Goal: Task Accomplishment & Management: Complete application form

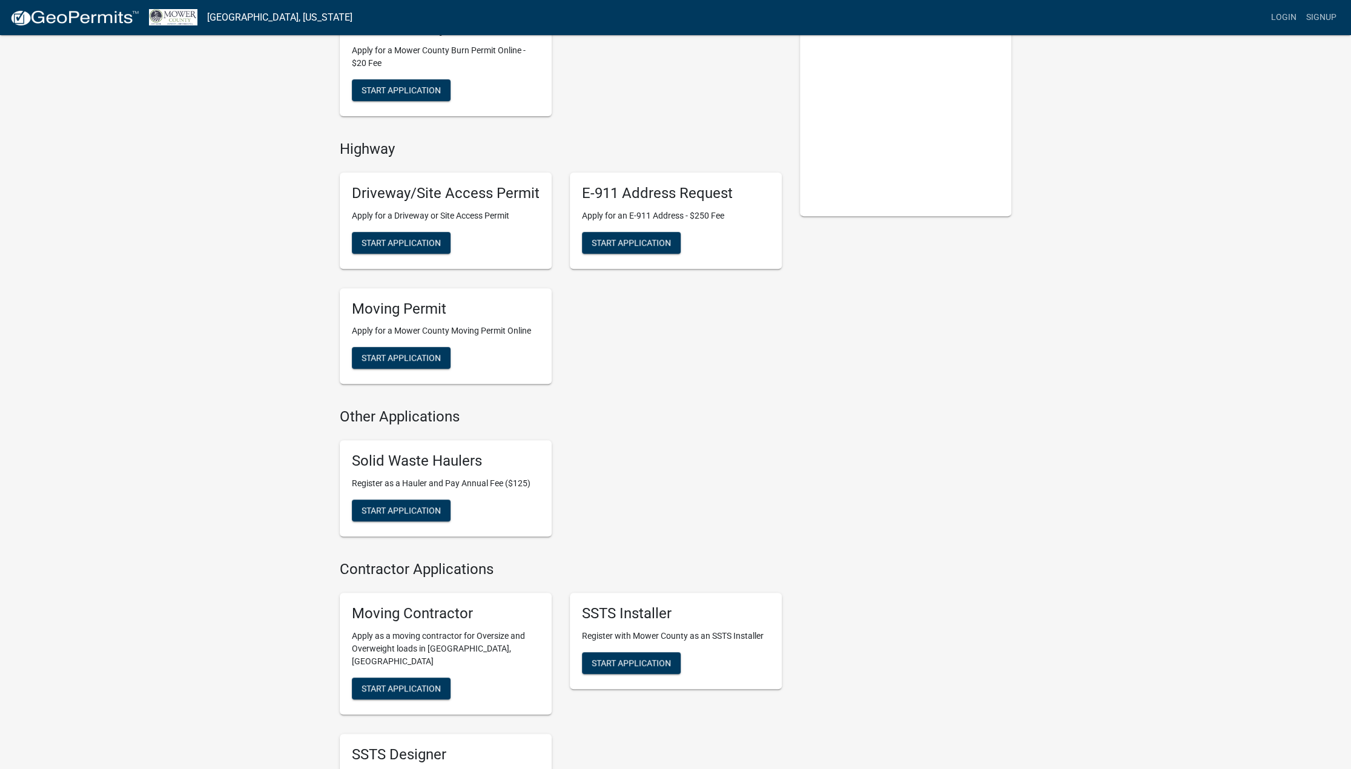
scroll to position [363, 0]
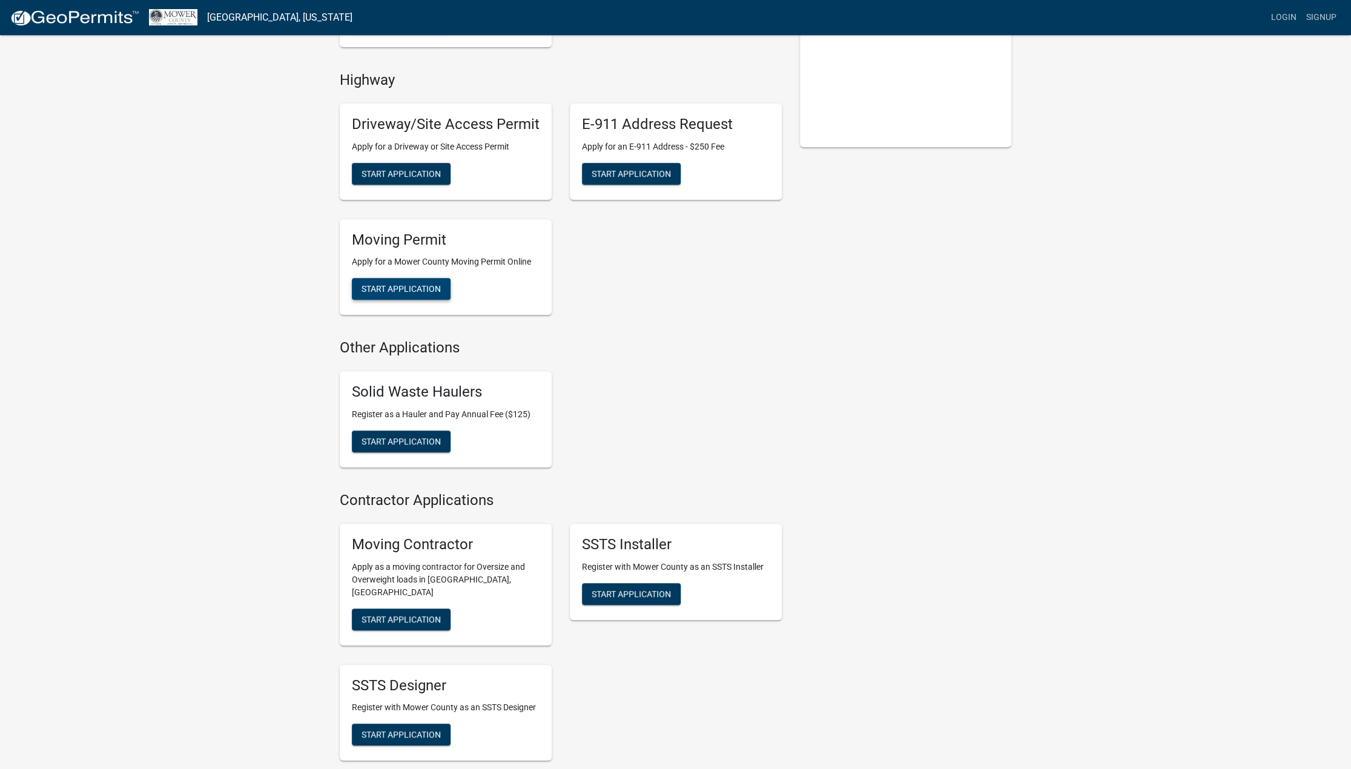
click at [397, 288] on span "Start Application" at bounding box center [401, 289] width 79 height 10
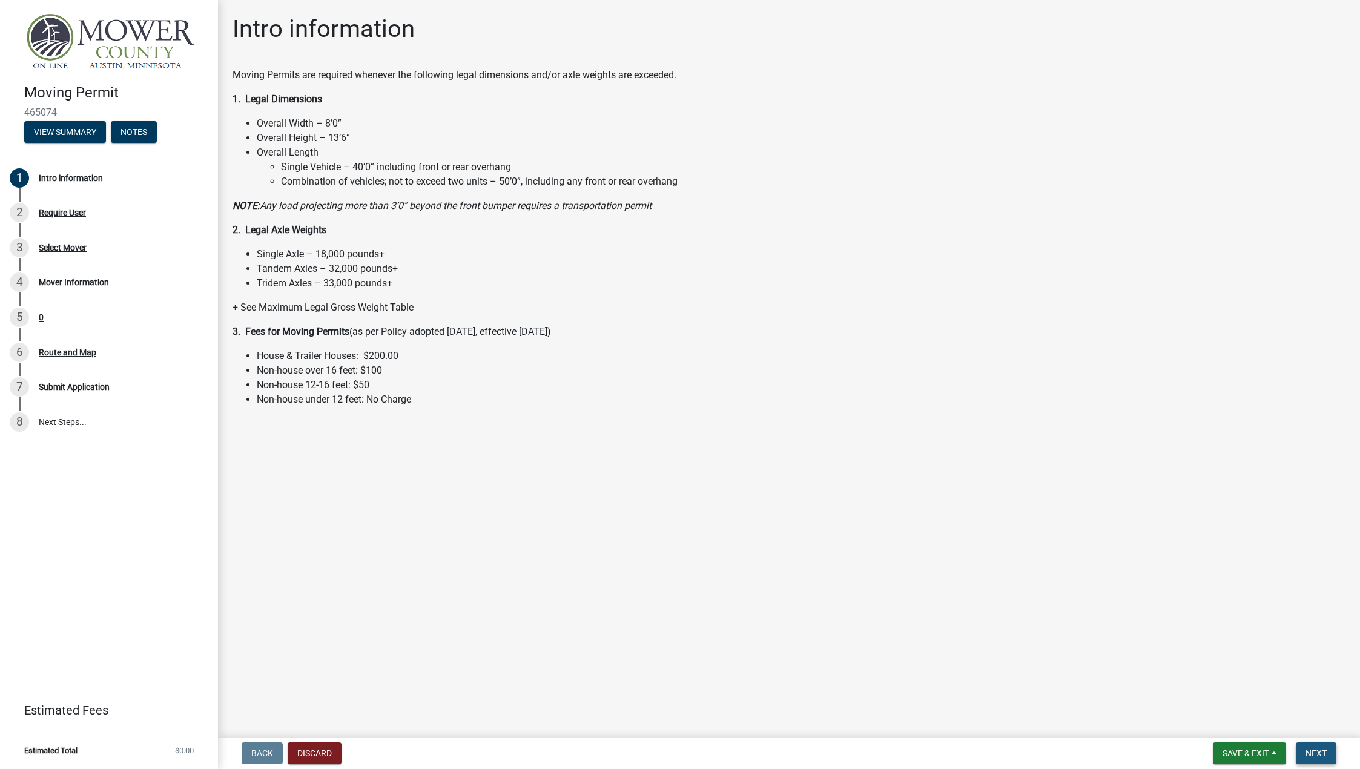
click at [1323, 749] on span "Next" at bounding box center [1316, 754] width 21 height 10
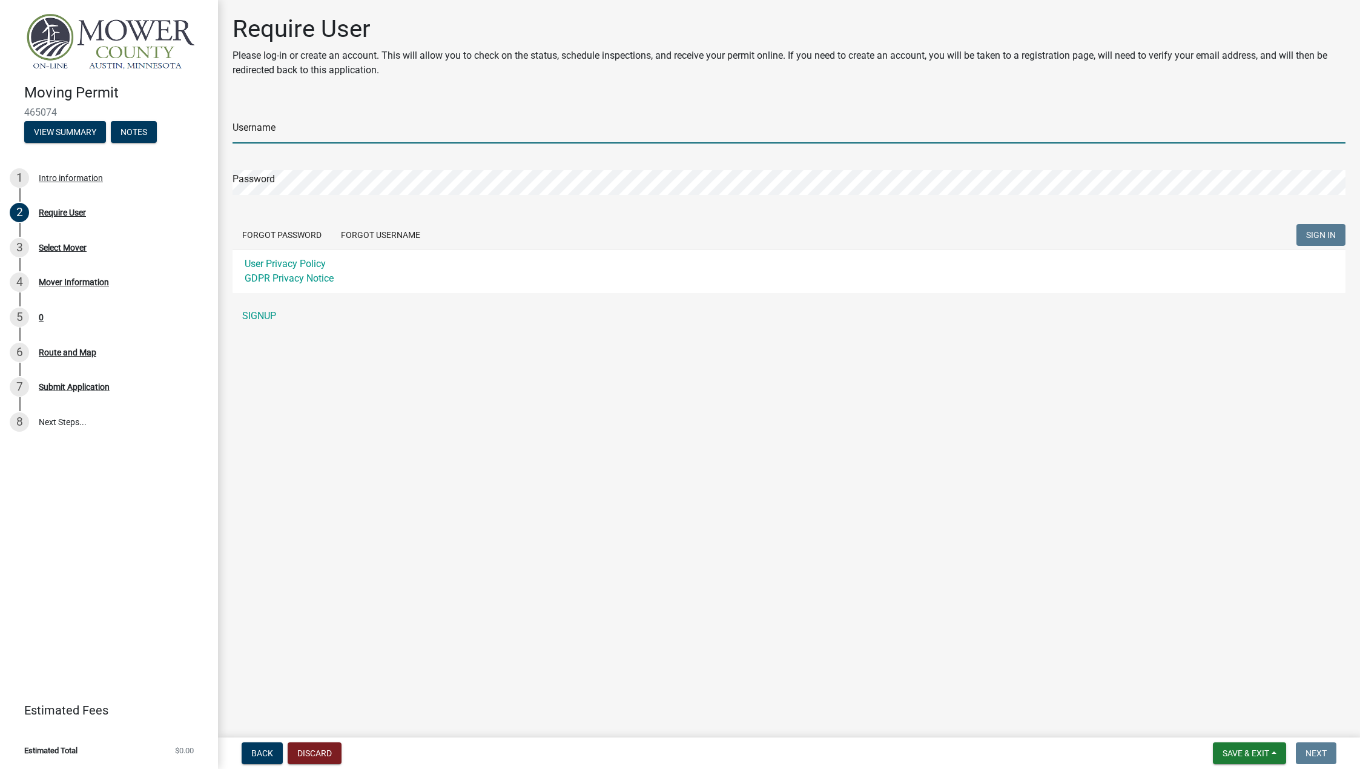
type input "[PERSON_NAME][EMAIL_ADDRESS][DOMAIN_NAME]"
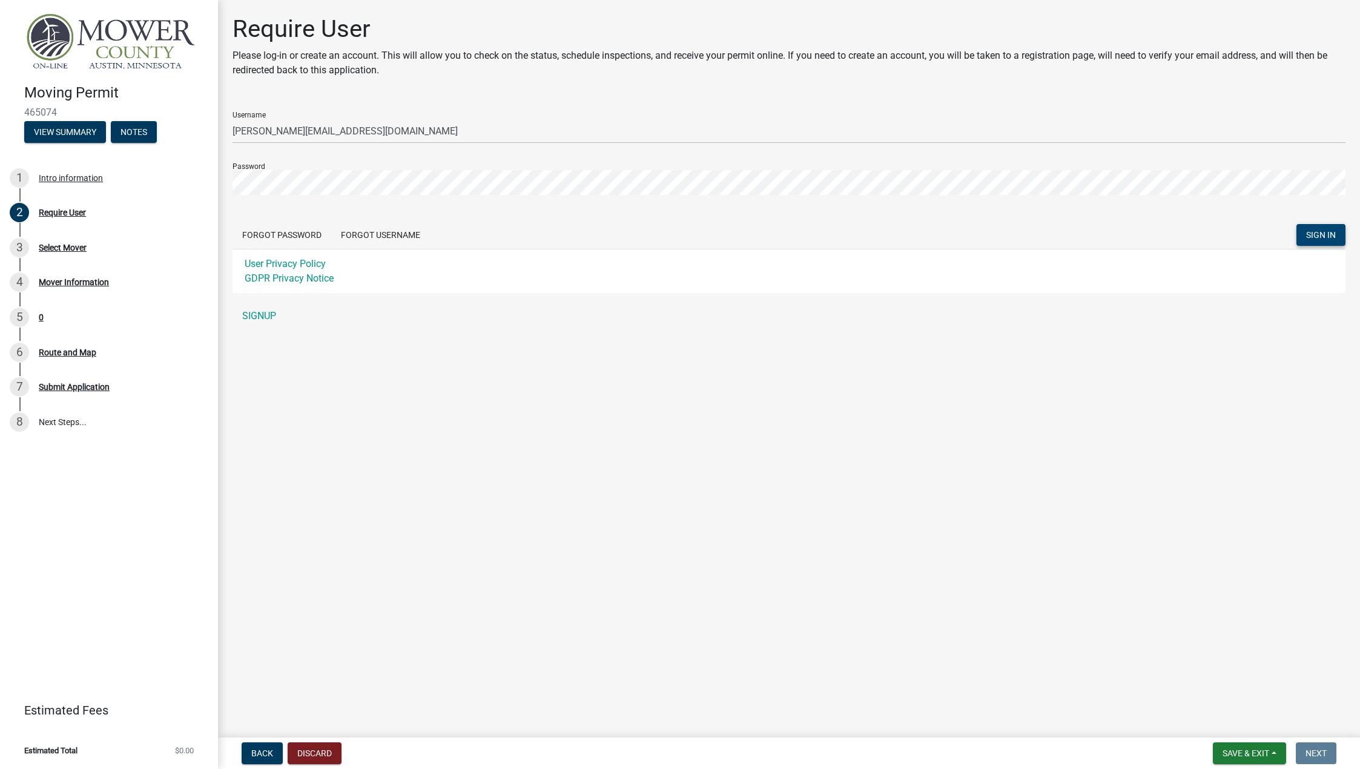
click at [1319, 232] on span "SIGN IN" at bounding box center [1321, 235] width 30 height 10
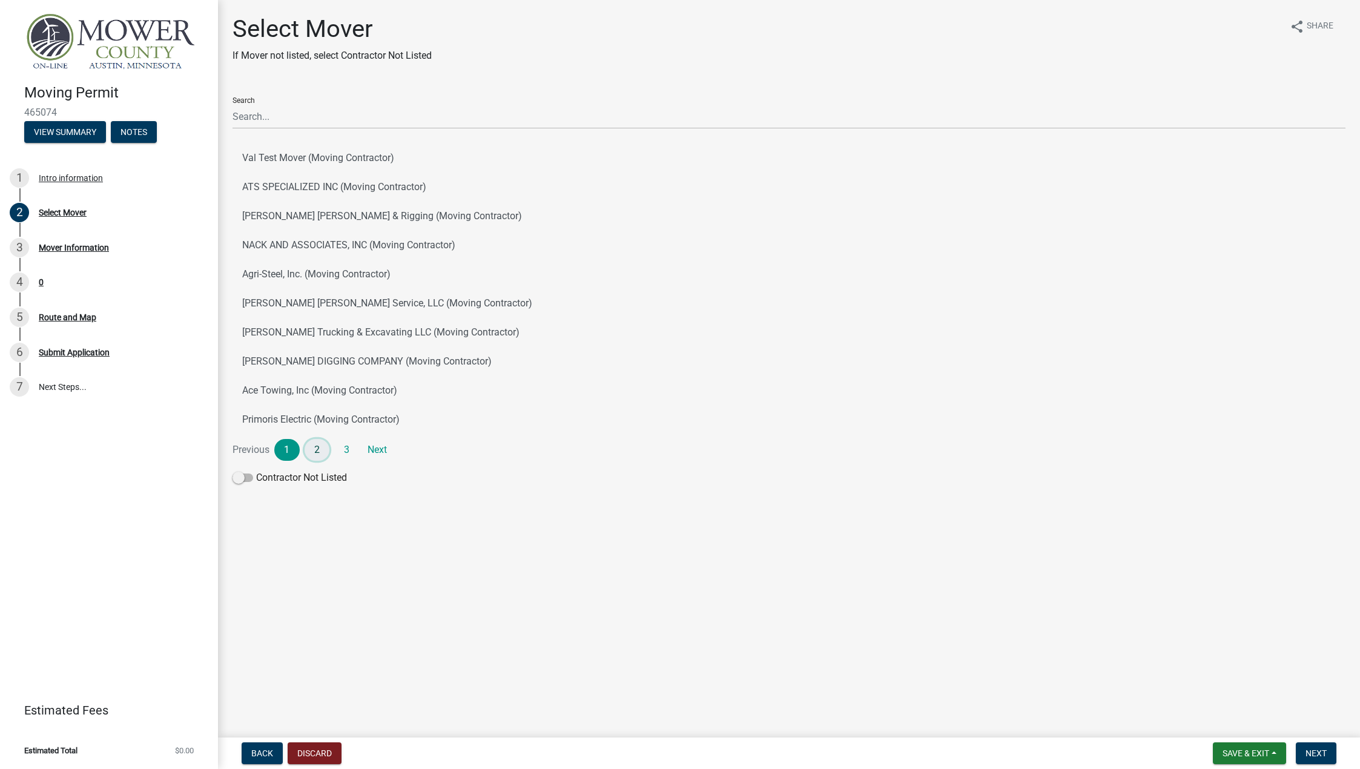
click at [313, 446] on link "2" at bounding box center [317, 450] width 25 height 22
click at [349, 451] on link "3" at bounding box center [346, 450] width 25 height 22
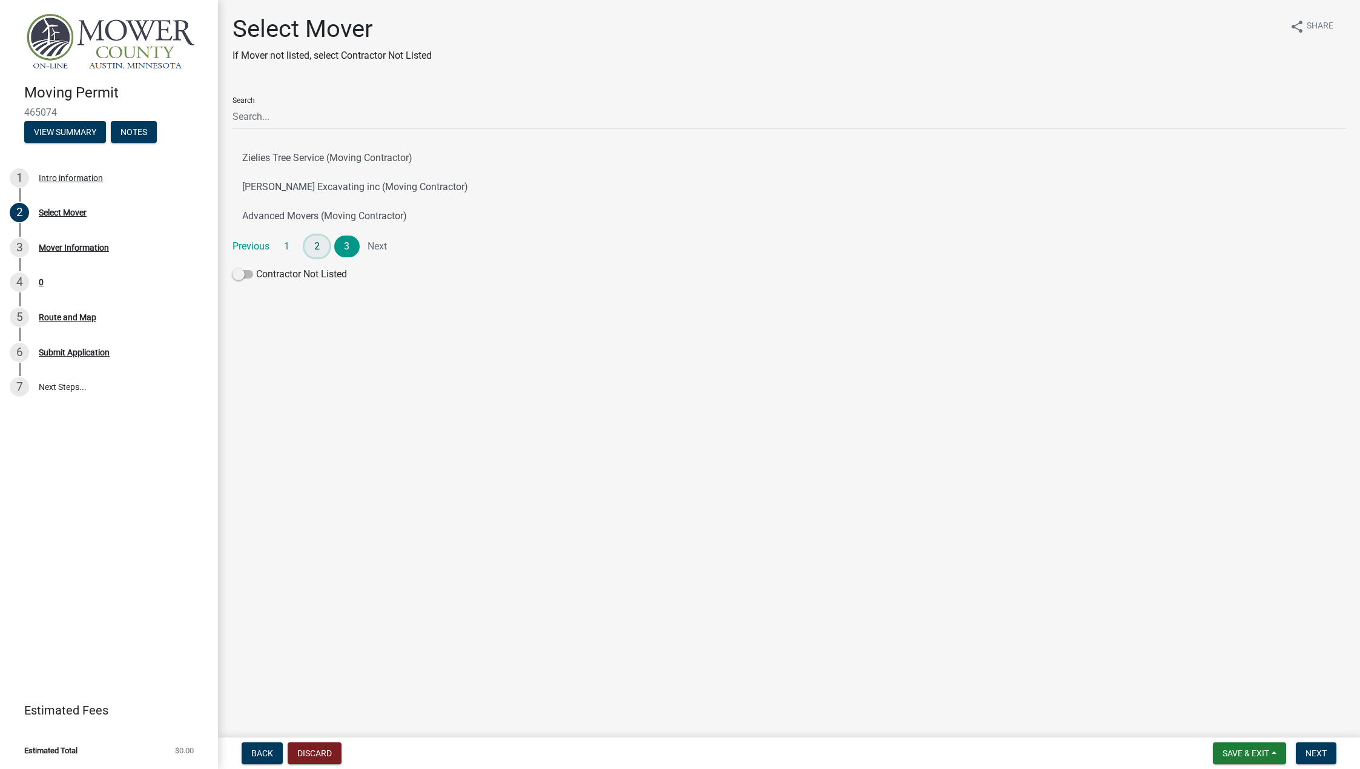
click at [314, 251] on link "2" at bounding box center [317, 247] width 25 height 22
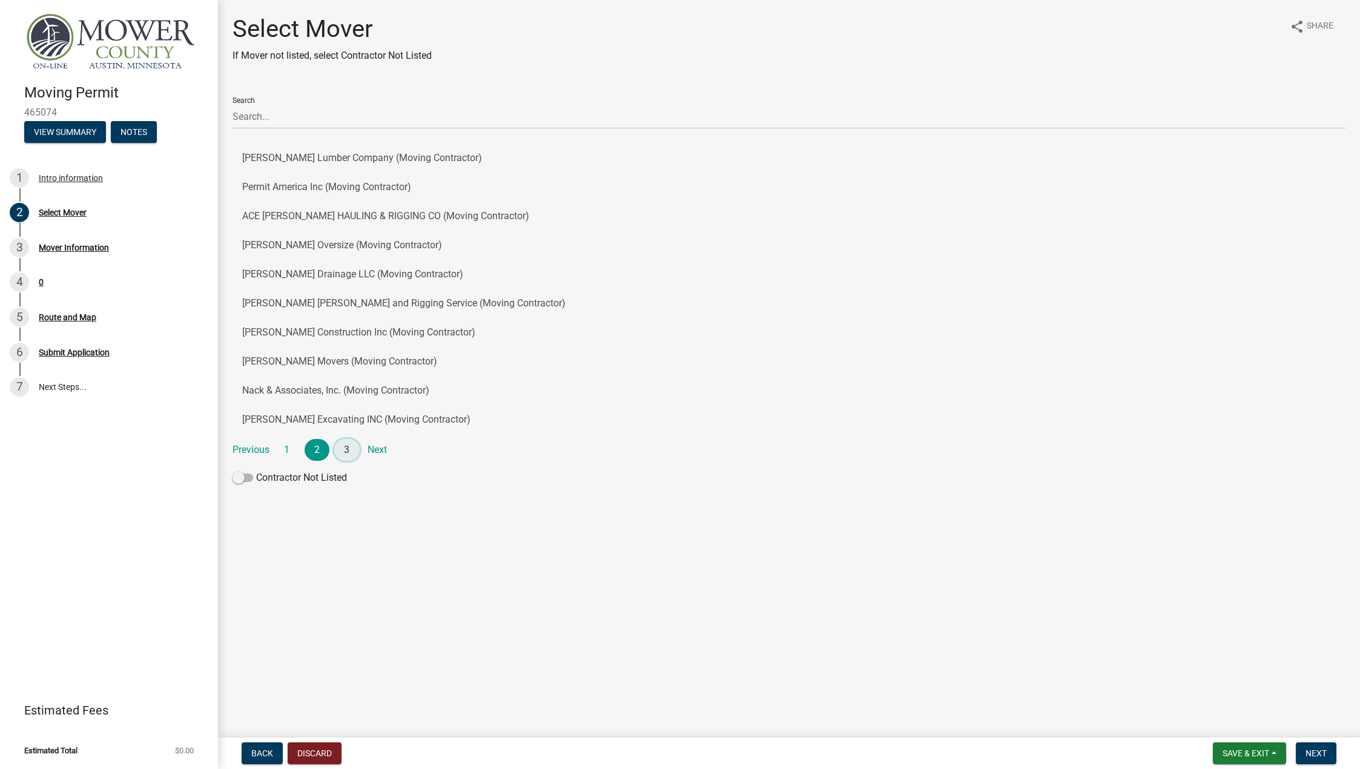
click at [349, 448] on link "3" at bounding box center [346, 450] width 25 height 22
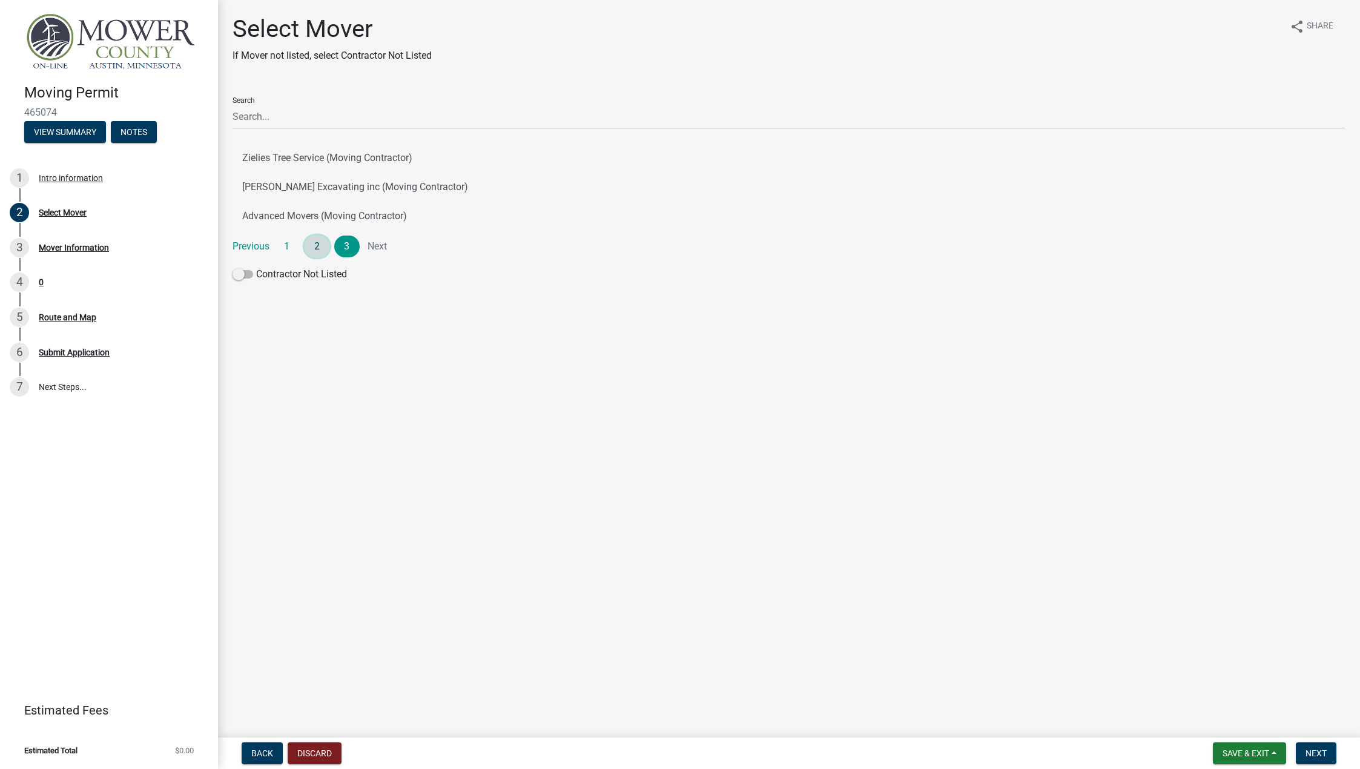
click at [317, 245] on link "2" at bounding box center [317, 247] width 25 height 22
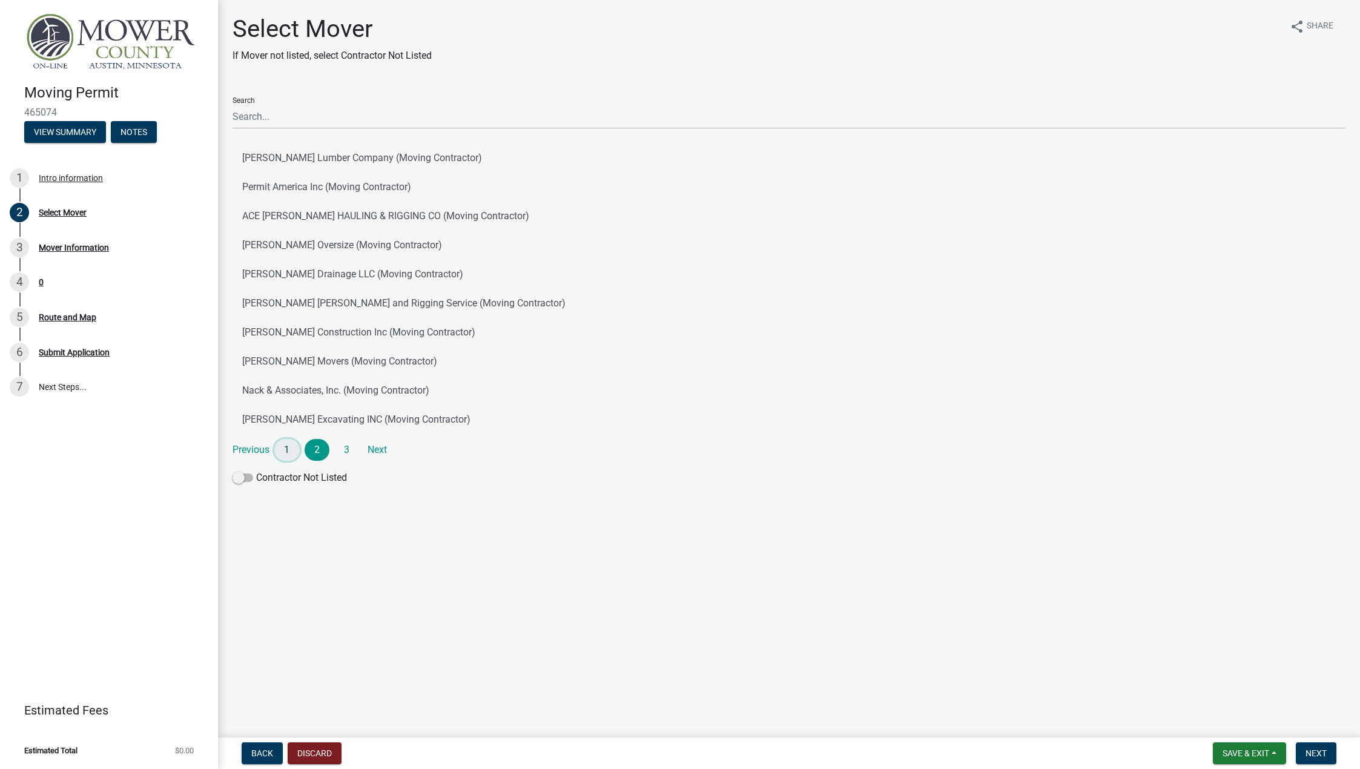
click at [286, 448] on link "1" at bounding box center [286, 450] width 25 height 22
click at [246, 477] on span at bounding box center [243, 478] width 21 height 8
click at [256, 471] on input "Contractor Not Listed" at bounding box center [256, 471] width 0 height 0
click at [1316, 747] on button "Next" at bounding box center [1316, 754] width 41 height 22
